Goal: Transaction & Acquisition: Purchase product/service

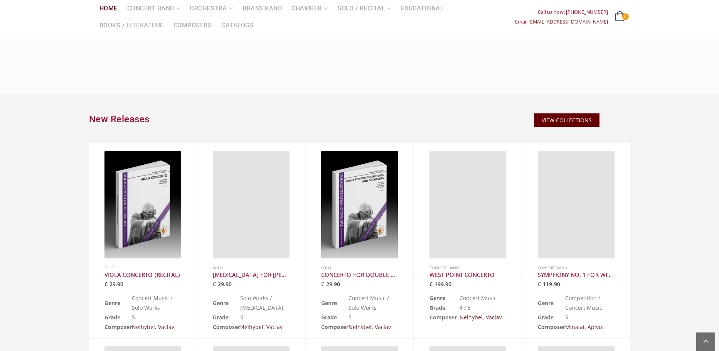
scroll to position [193, 0]
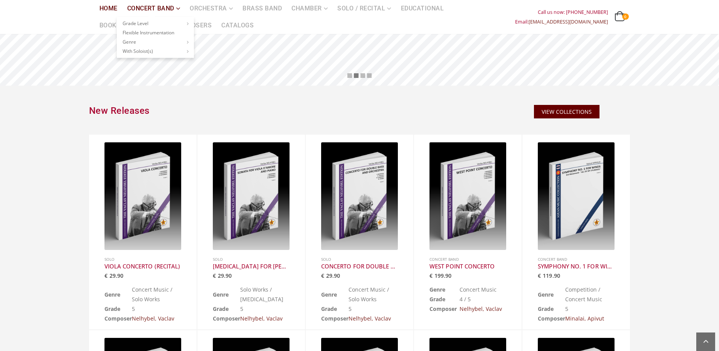
click at [138, 8] on link "Concert Band" at bounding box center [154, 8] width 62 height 17
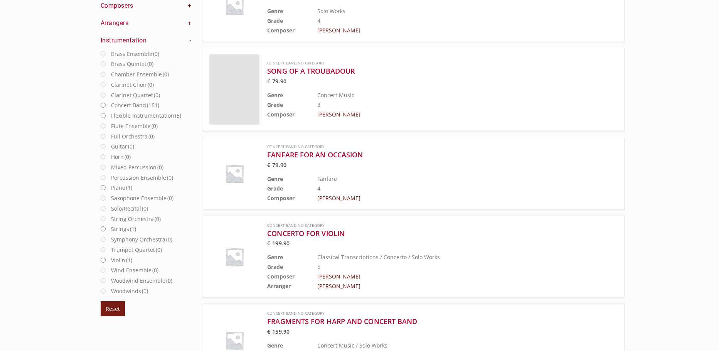
scroll to position [154, 0]
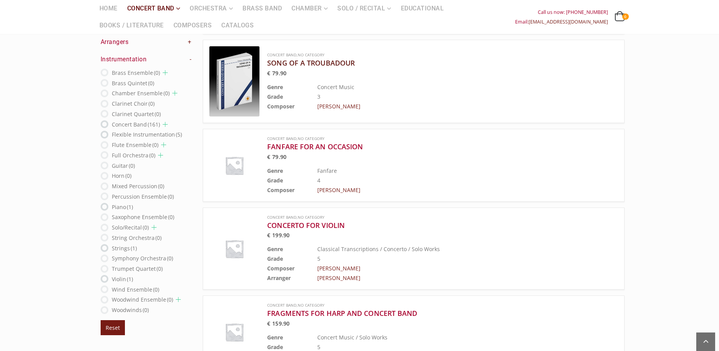
click at [279, 63] on h3 "SONG OF A TROUBADOUR" at bounding box center [423, 62] width 312 height 9
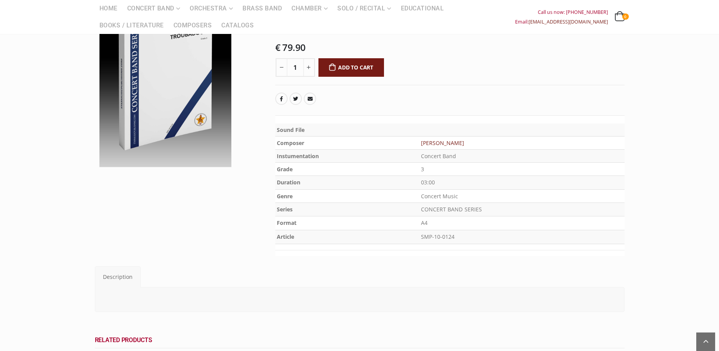
scroll to position [77, 0]
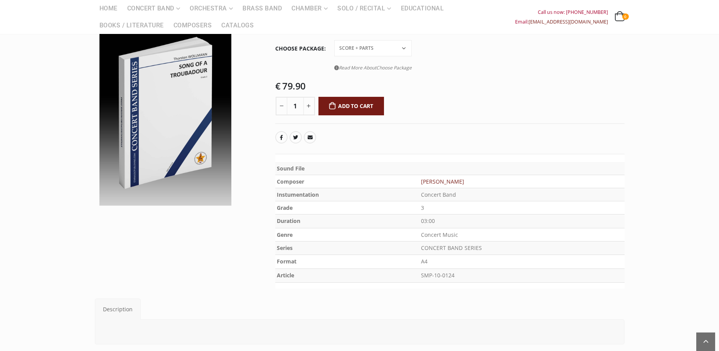
click at [426, 262] on p "A4" at bounding box center [522, 261] width 202 height 10
drag, startPoint x: 424, startPoint y: 262, endPoint x: 432, endPoint y: 262, distance: 8.5
click at [432, 262] on p "A4" at bounding box center [522, 261] width 202 height 10
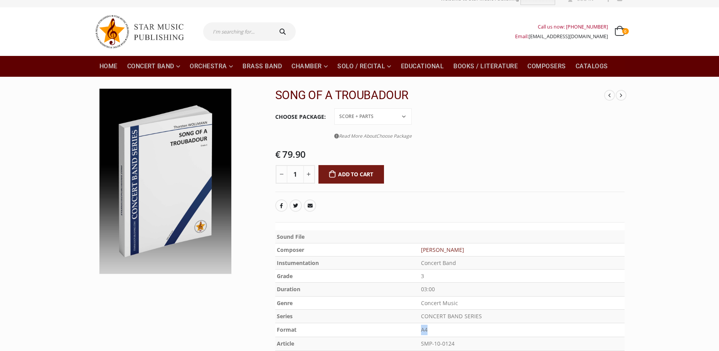
scroll to position [0, 0]
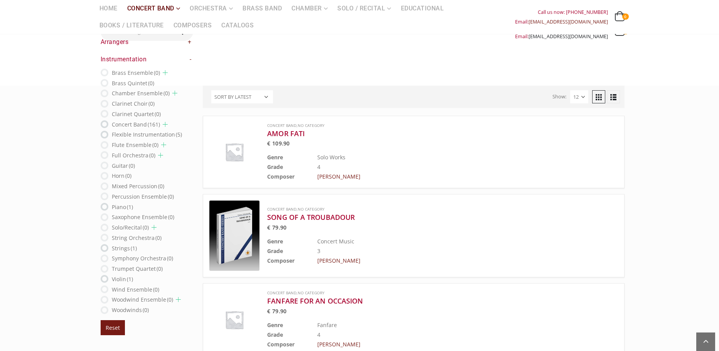
scroll to position [154, 0]
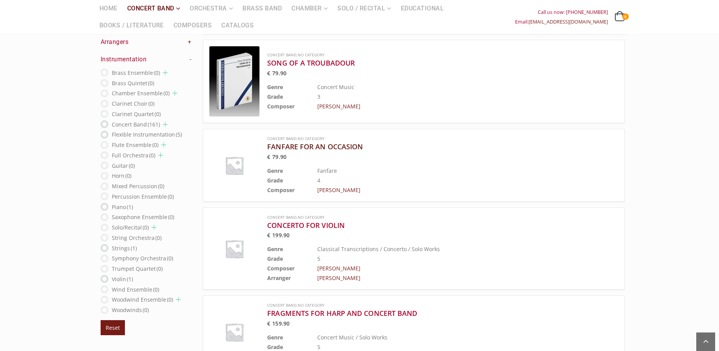
click at [329, 146] on h3 "FANFARE FOR AN OCCASION" at bounding box center [423, 146] width 312 height 9
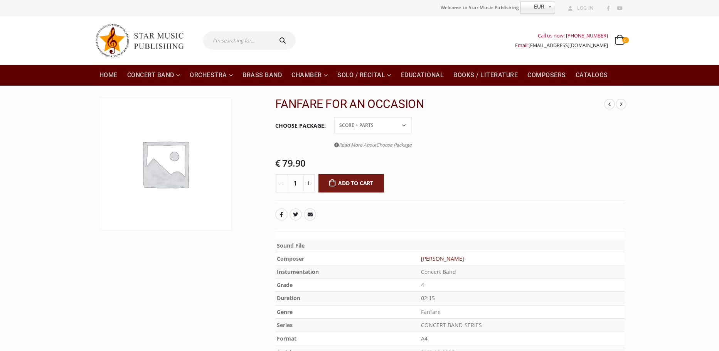
click at [410, 126] on select "Conductor Score PDF File Score + Parts Score + Parts + PDF File" at bounding box center [372, 125] width 77 height 16
click at [408, 127] on select "Conductor Score PDF File Score + Parts Score + Parts + PDF File" at bounding box center [372, 125] width 77 height 16
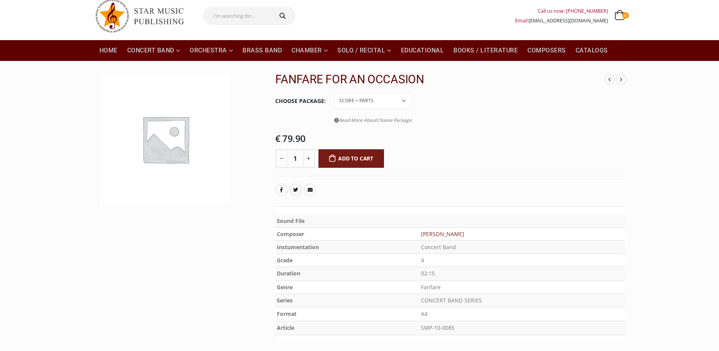
scroll to position [39, 0]
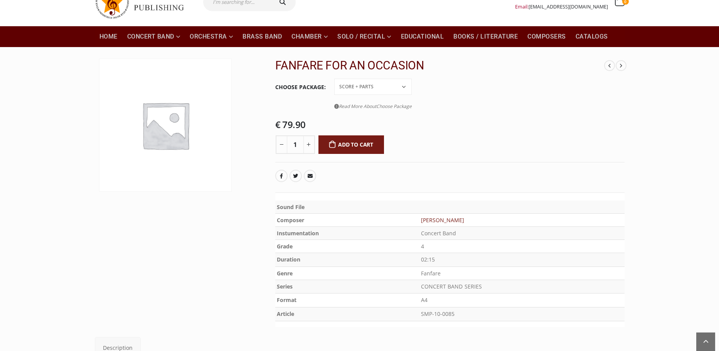
click at [291, 208] on b "Sound File" at bounding box center [291, 206] width 28 height 7
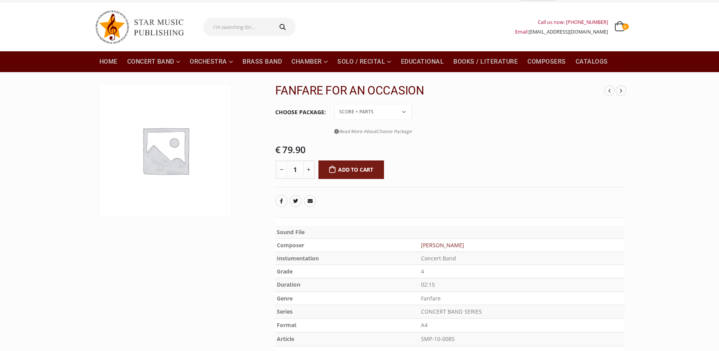
scroll to position [0, 0]
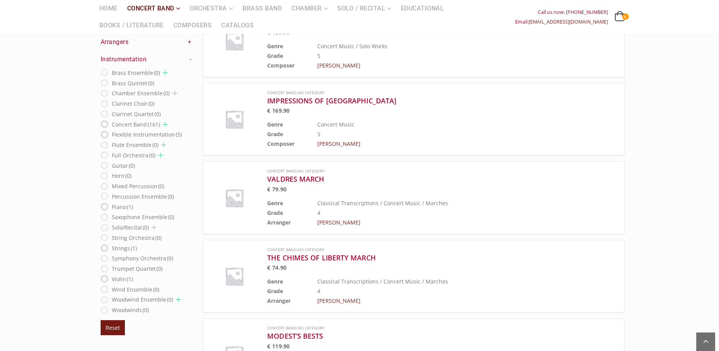
scroll to position [463, 0]
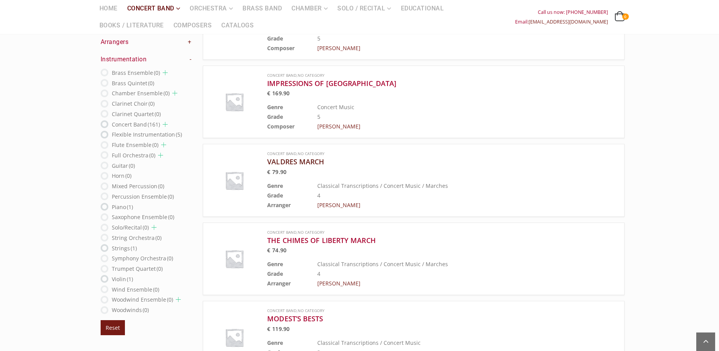
click at [308, 163] on h3 "VALDRES MARCH" at bounding box center [423, 161] width 312 height 9
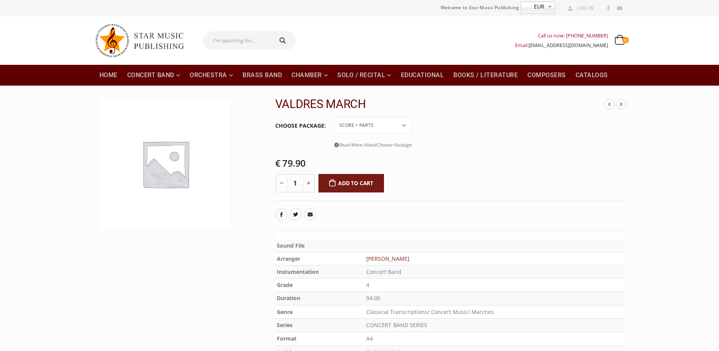
click at [299, 246] on b "Sound File" at bounding box center [291, 245] width 28 height 7
